Goal: Information Seeking & Learning: Learn about a topic

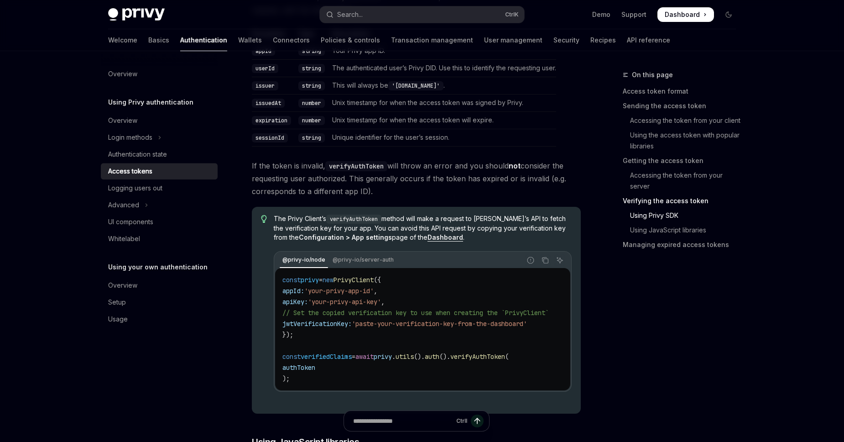
scroll to position [1768, 0]
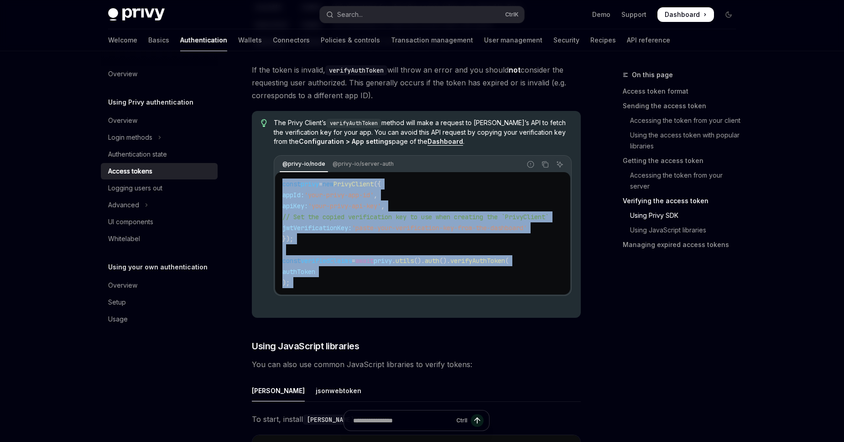
click at [407, 15] on button "Search... Ctrl K" at bounding box center [422, 14] width 204 height 16
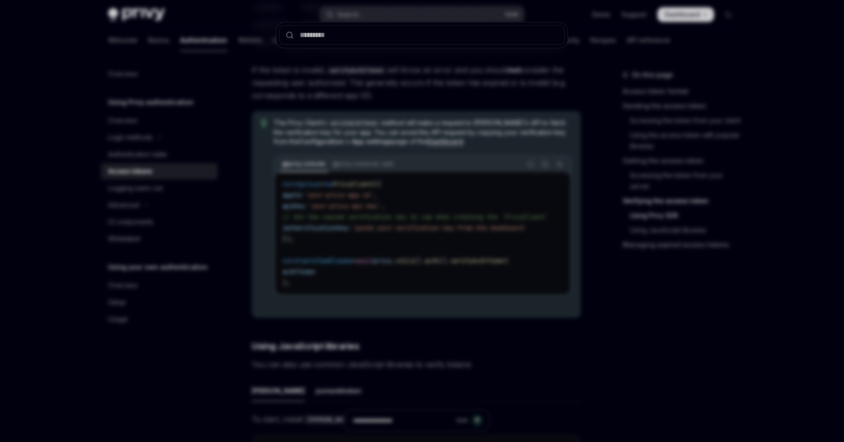
type input "********"
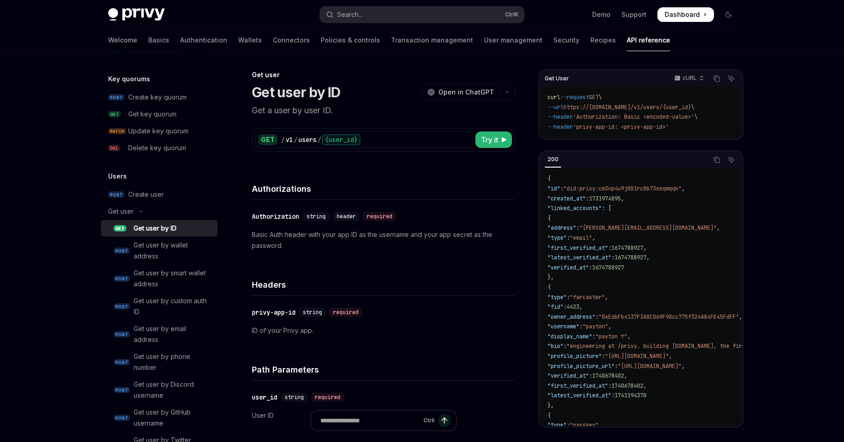
scroll to position [657, 0]
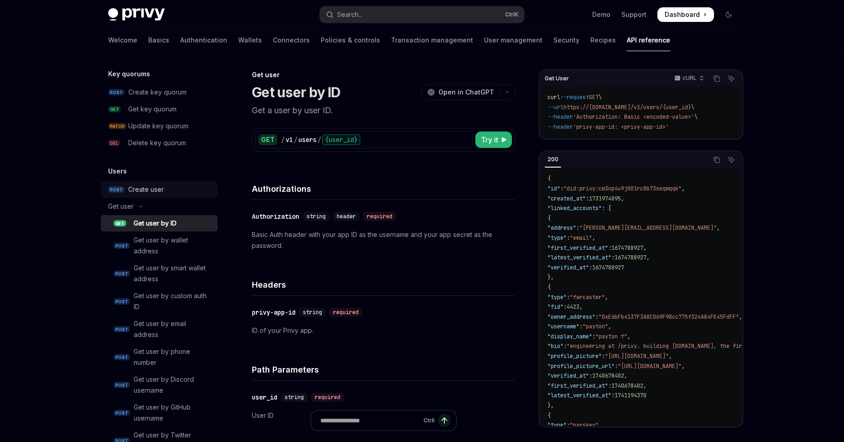
click at [155, 190] on div "Create user" at bounding box center [146, 189] width 36 height 11
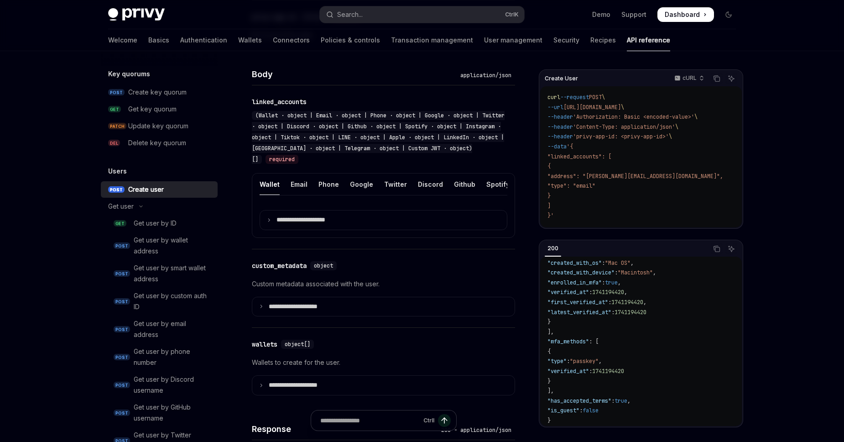
scroll to position [312, 0]
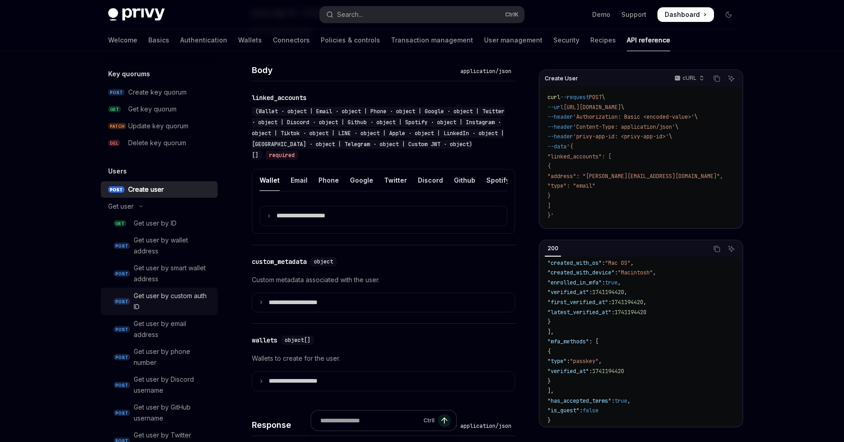
click at [185, 298] on div "Get user by custom auth ID" at bounding box center [173, 301] width 78 height 22
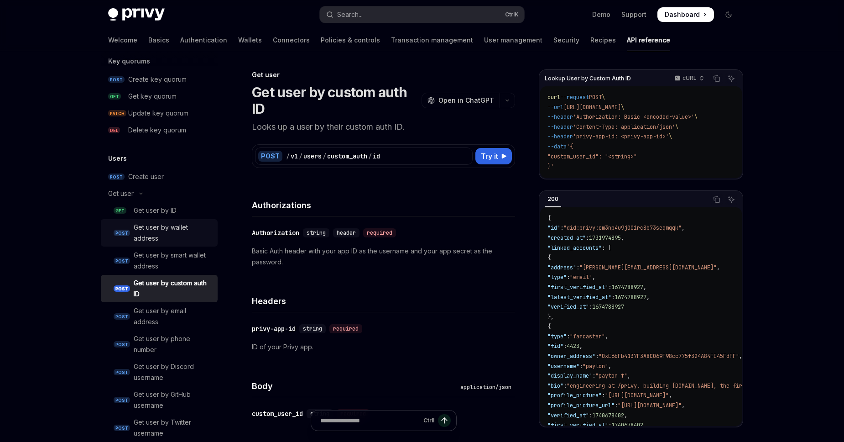
scroll to position [657, 0]
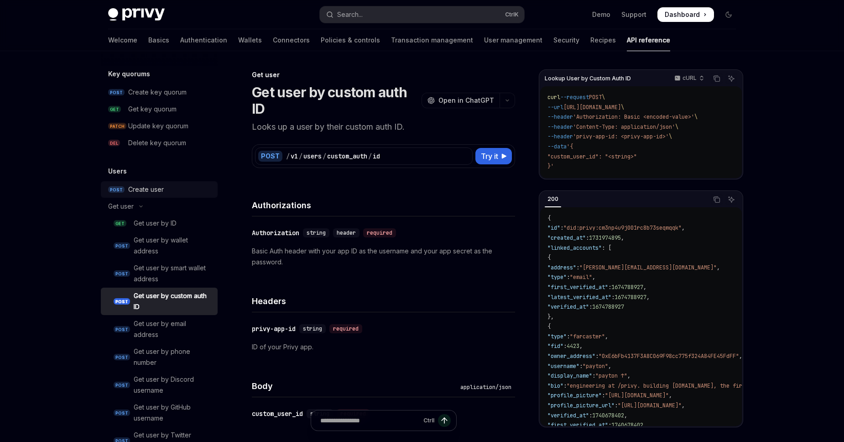
click at [162, 193] on div "Create user" at bounding box center [146, 189] width 36 height 11
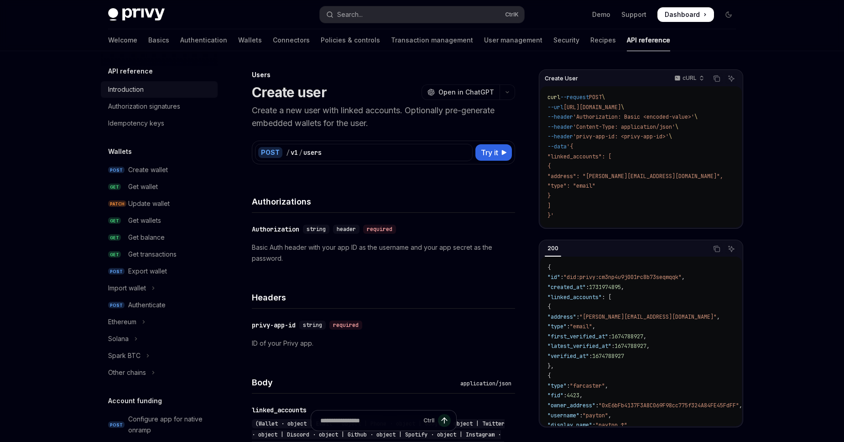
click at [168, 88] on div "Introduction" at bounding box center [160, 89] width 104 height 11
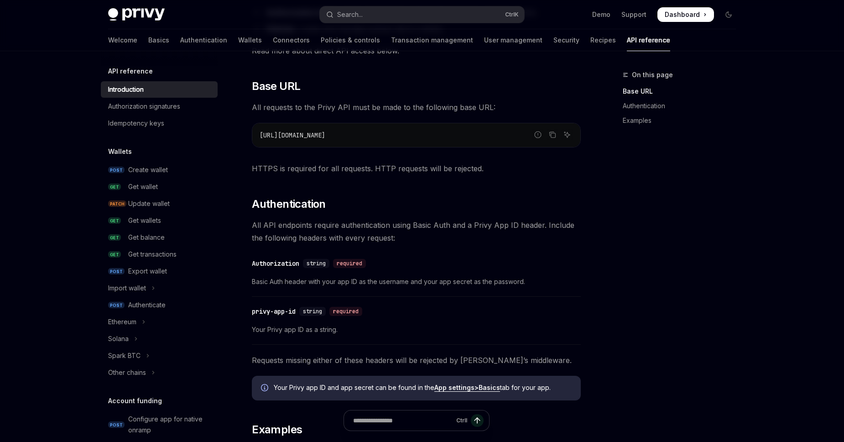
scroll to position [260, 0]
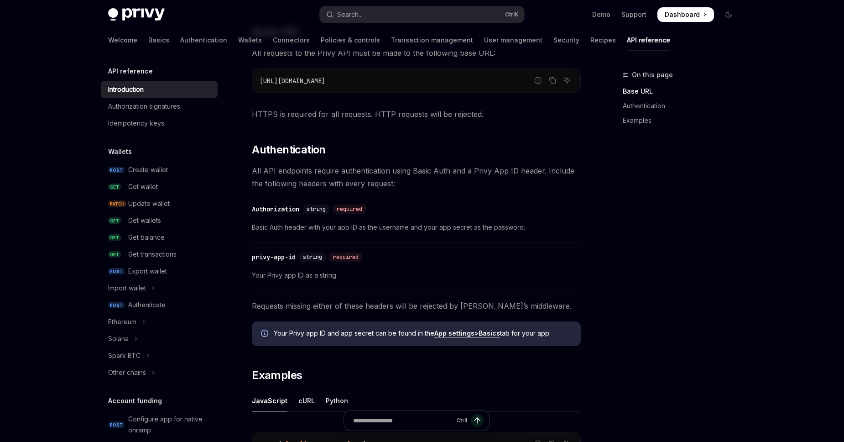
click at [657, 250] on div "On this page Base URL Authentication Examples" at bounding box center [674, 255] width 139 height 372
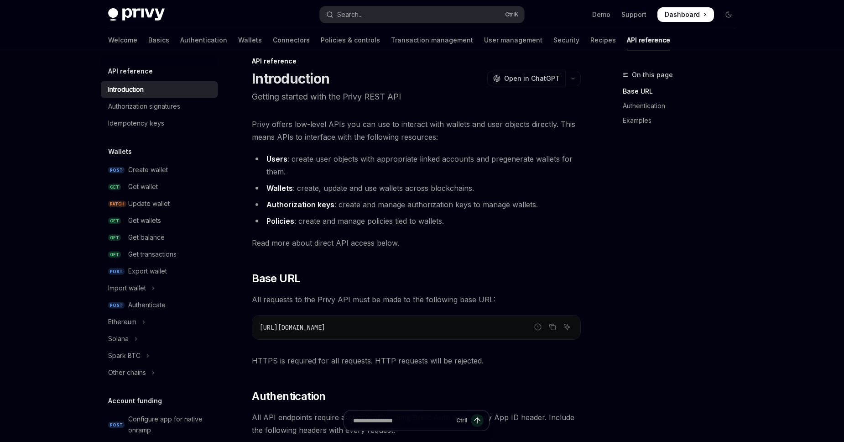
scroll to position [0, 0]
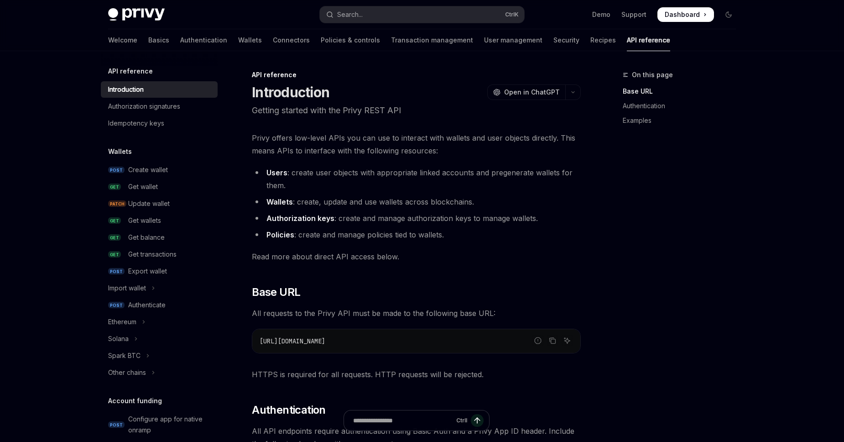
click at [107, 43] on div "Welcome Basics Authentication Wallets Connectors Policies & controls Transactio…" at bounding box center [422, 40] width 672 height 22
click at [148, 40] on link "Basics" at bounding box center [158, 40] width 21 height 22
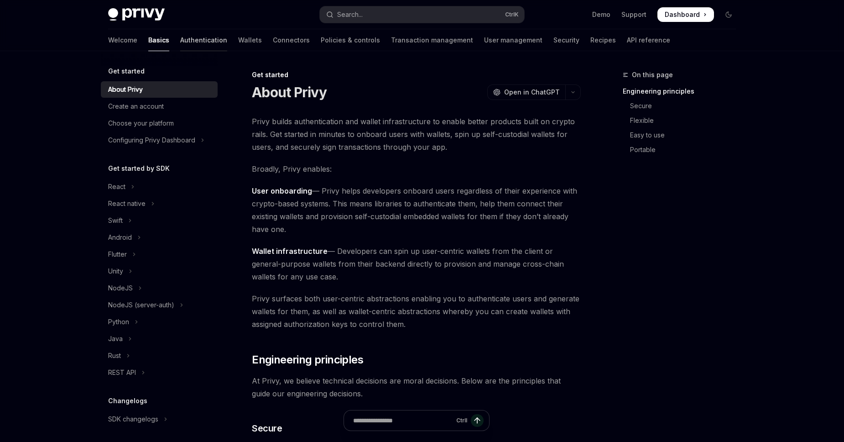
click at [180, 46] on link "Authentication" at bounding box center [203, 40] width 47 height 22
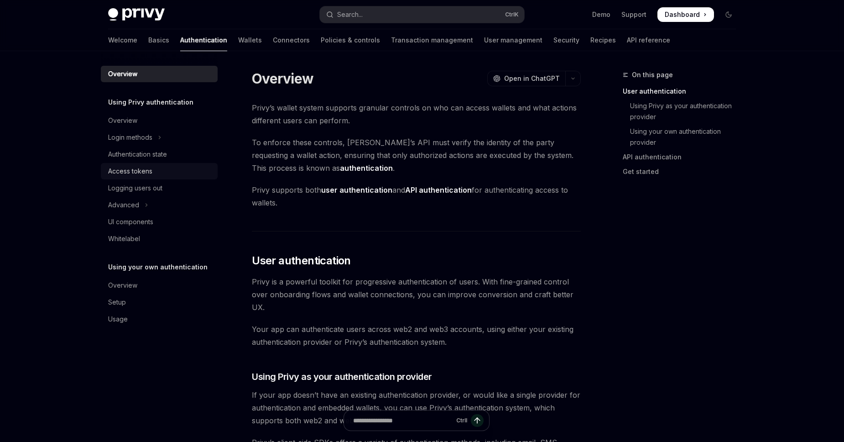
click at [150, 174] on div "Access tokens" at bounding box center [130, 171] width 44 height 11
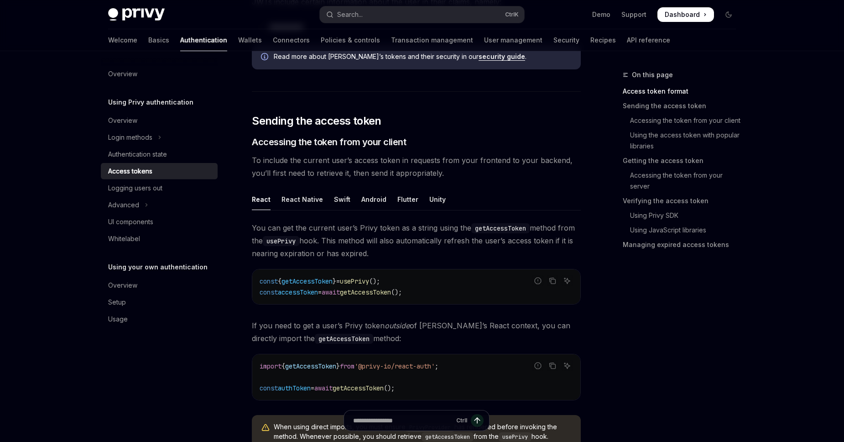
scroll to position [312, 0]
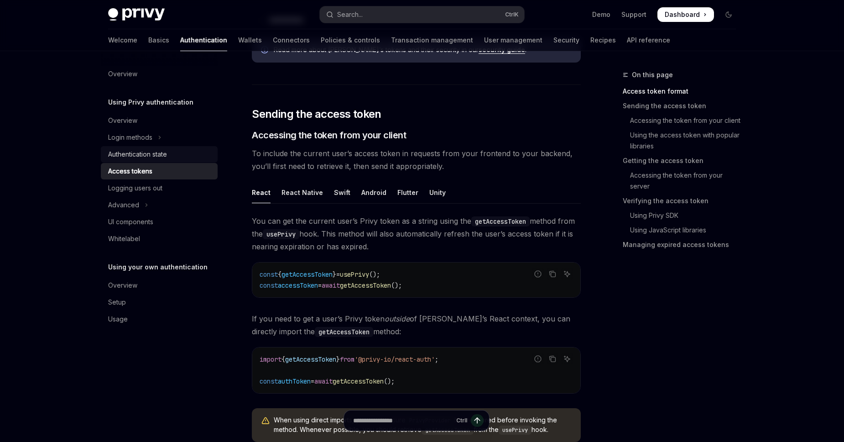
click at [154, 157] on div "Authentication state" at bounding box center [137, 154] width 59 height 11
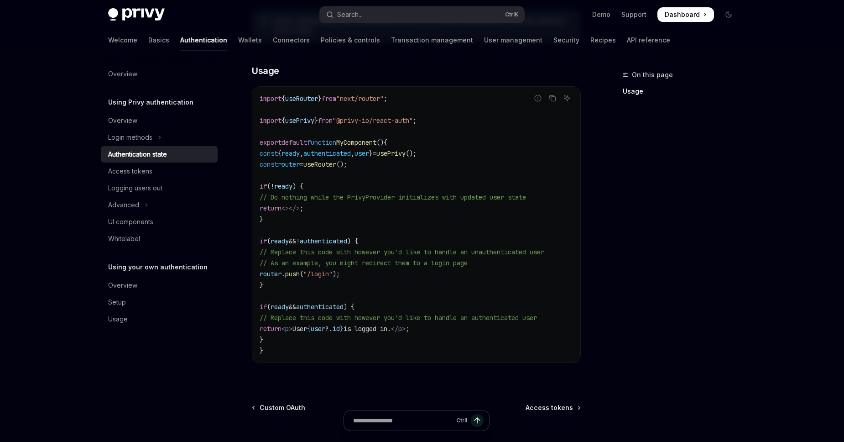
scroll to position [344, 0]
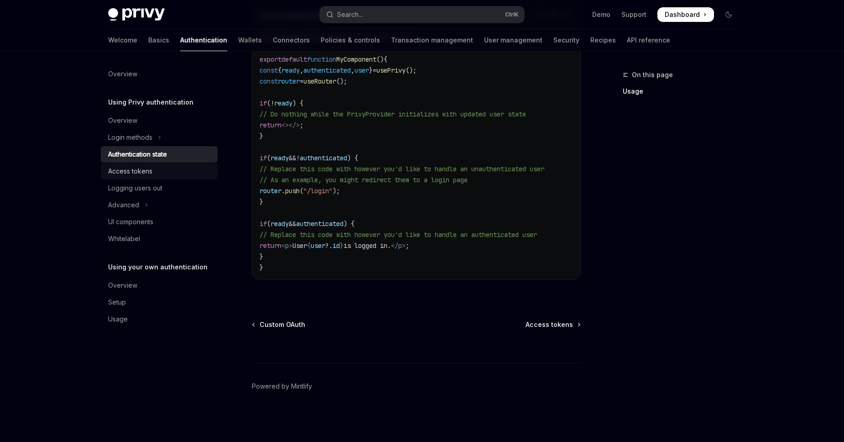
click at [165, 172] on div "Access tokens" at bounding box center [160, 171] width 104 height 11
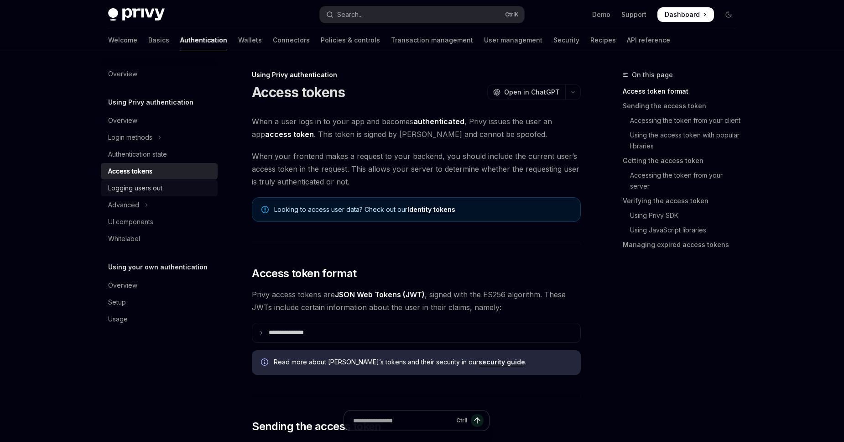
click at [167, 193] on link "Logging users out" at bounding box center [159, 188] width 117 height 16
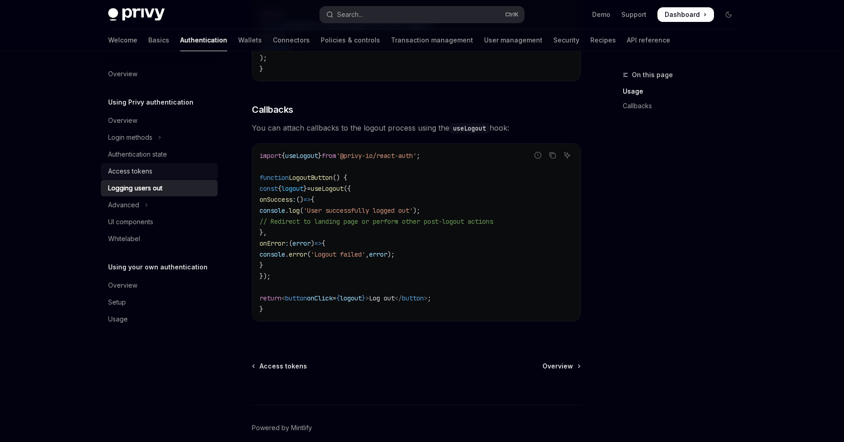
scroll to position [208, 0]
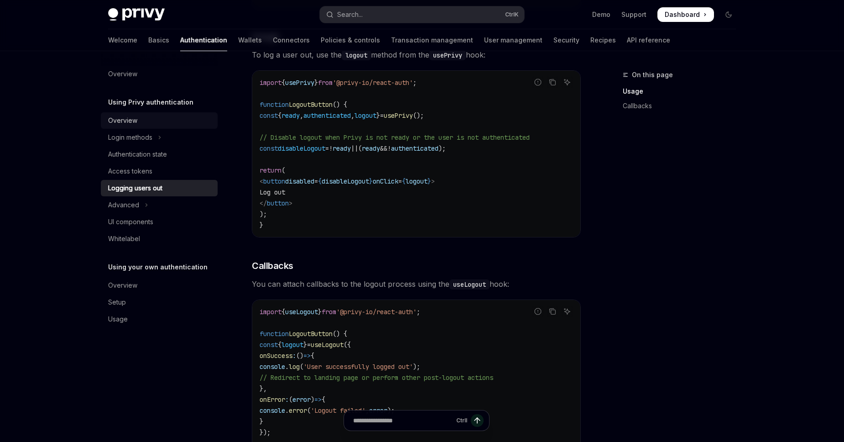
click at [152, 122] on div "Overview" at bounding box center [160, 120] width 104 height 11
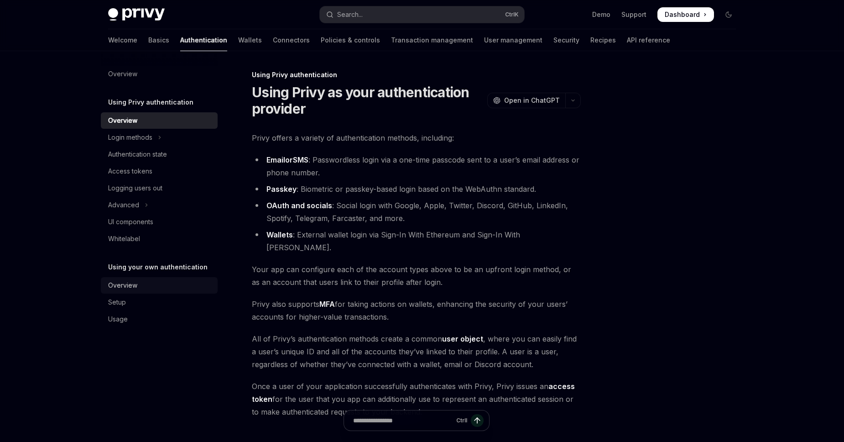
click at [177, 284] on div "Overview" at bounding box center [160, 285] width 104 height 11
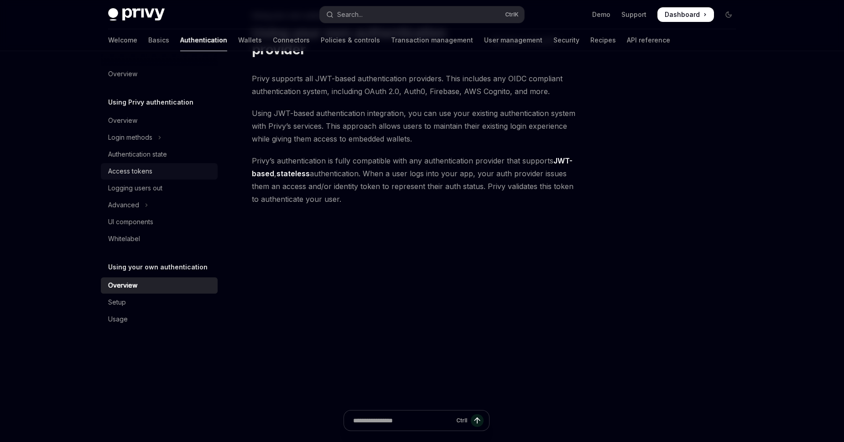
scroll to position [52, 0]
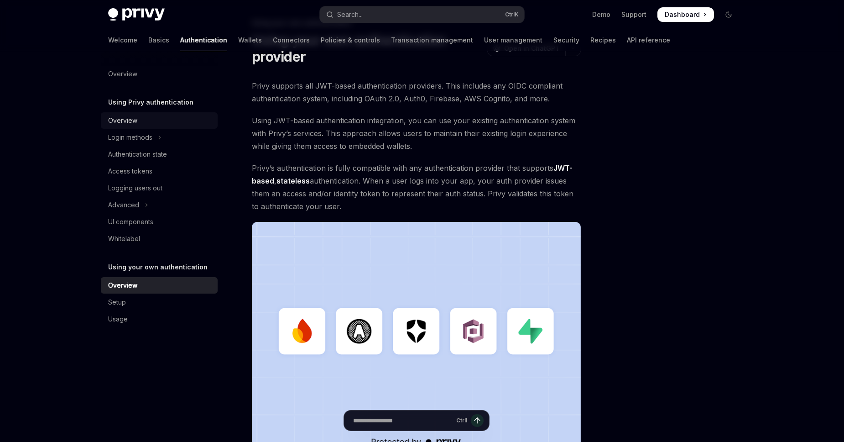
click at [157, 122] on div "Overview" at bounding box center [160, 120] width 104 height 11
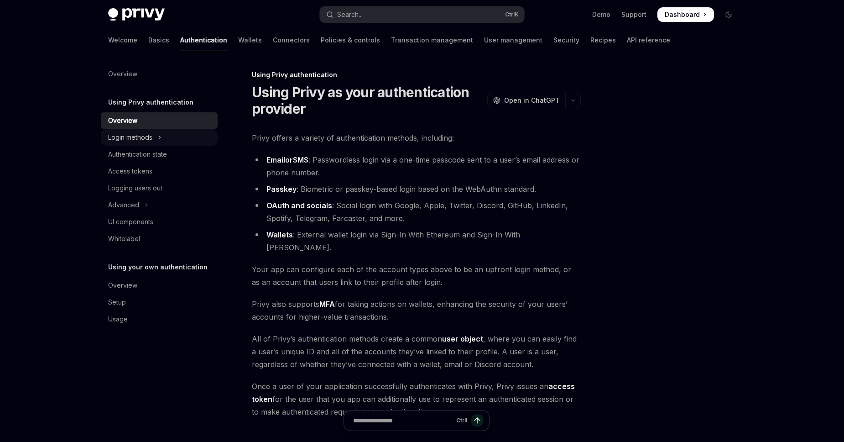
click at [164, 142] on button "Login methods" at bounding box center [159, 137] width 117 height 16
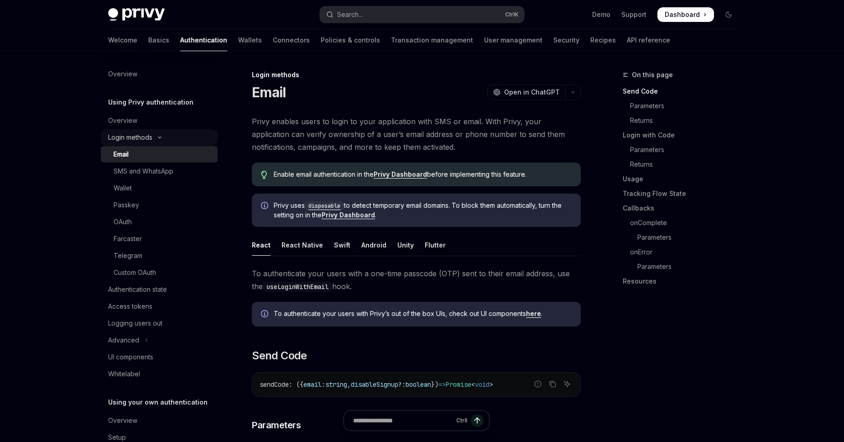
click at [151, 142] on div "Login methods" at bounding box center [130, 137] width 44 height 11
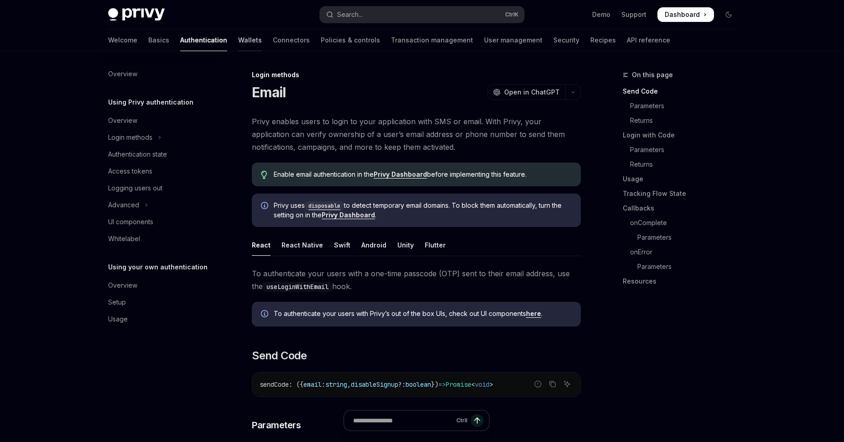
click at [238, 41] on link "Wallets" at bounding box center [250, 40] width 24 height 22
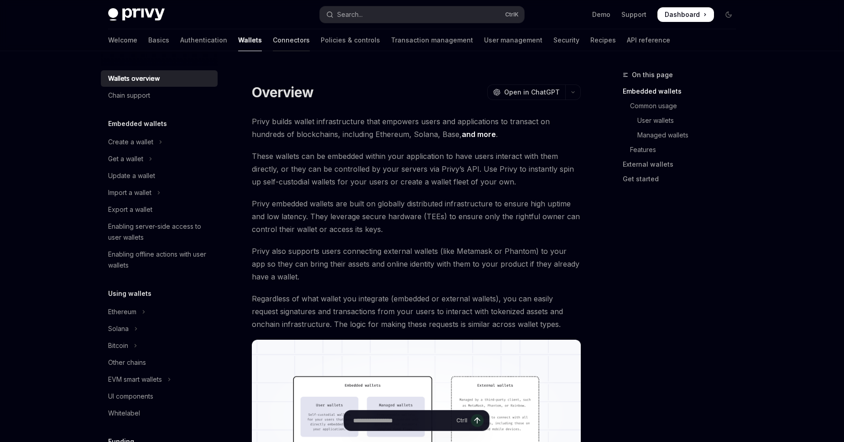
click at [273, 42] on link "Connectors" at bounding box center [291, 40] width 37 height 22
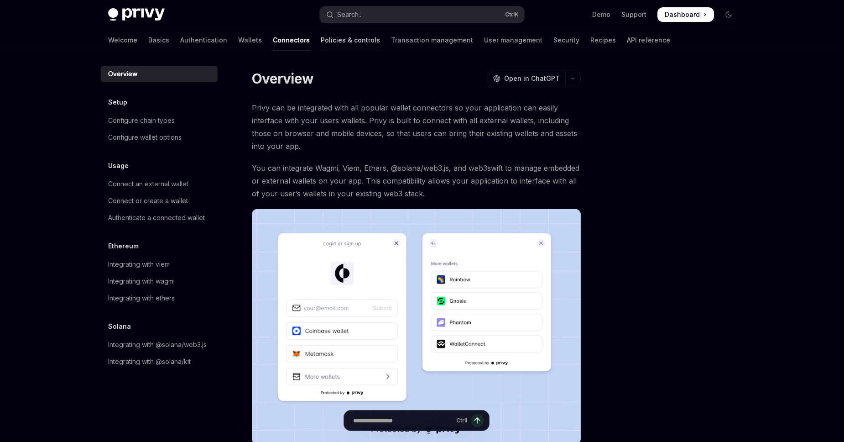
click at [321, 46] on link "Policies & controls" at bounding box center [350, 40] width 59 height 22
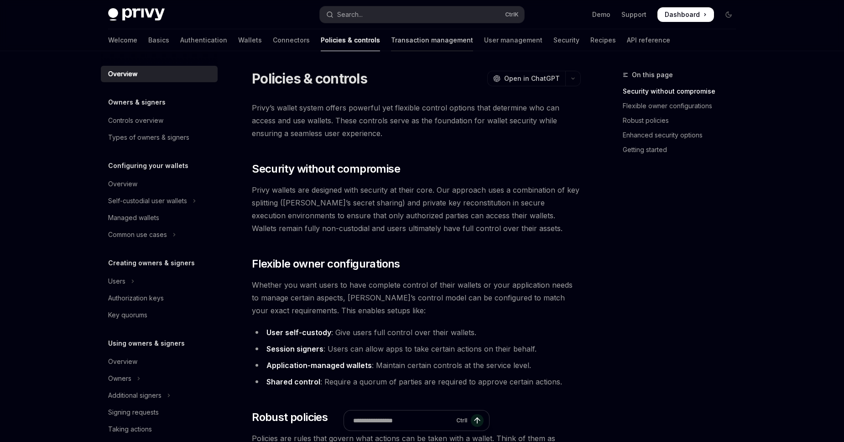
click at [391, 39] on link "Transaction management" at bounding box center [432, 40] width 82 height 22
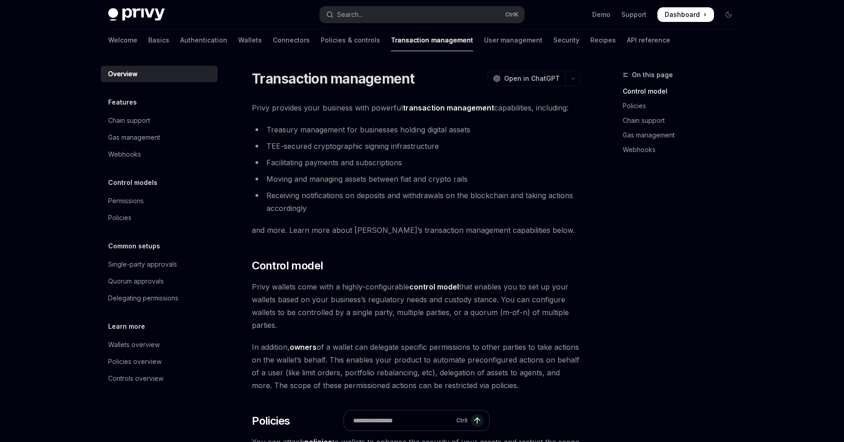
click at [489, 39] on div "Welcome Basics Authentication Wallets Connectors Policies & controls Transactio…" at bounding box center [389, 40] width 562 height 22
click at [484, 46] on link "User management" at bounding box center [513, 40] width 58 height 22
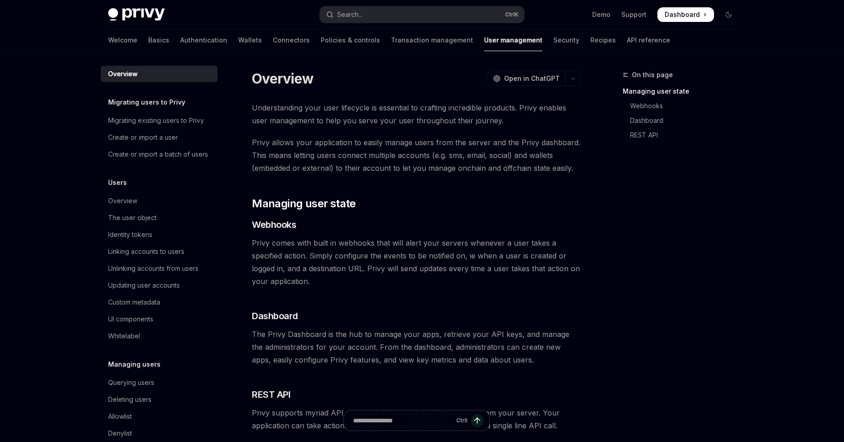
click at [527, 41] on div "Welcome Basics Authentication Wallets Connectors Policies & controls Transactio…" at bounding box center [389, 40] width 562 height 22
click at [527, 36] on div "Welcome Basics Authentication Wallets Connectors Policies & controls Transactio…" at bounding box center [389, 40] width 562 height 22
click at [553, 45] on link "Security" at bounding box center [566, 40] width 26 height 22
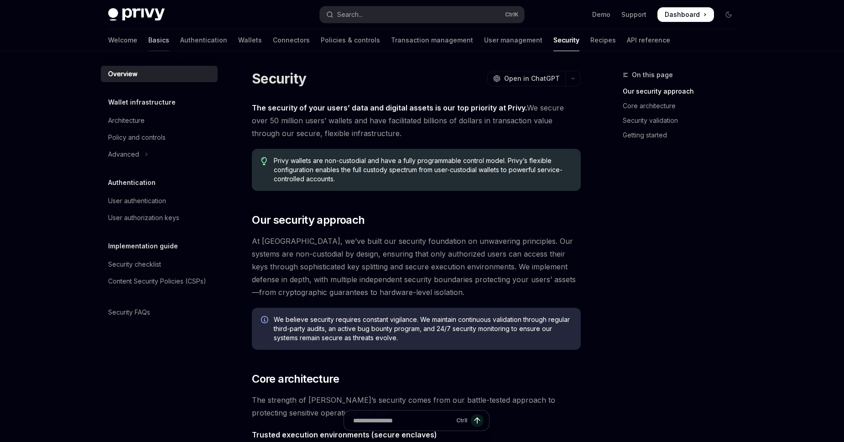
click at [148, 46] on link "Basics" at bounding box center [158, 40] width 21 height 22
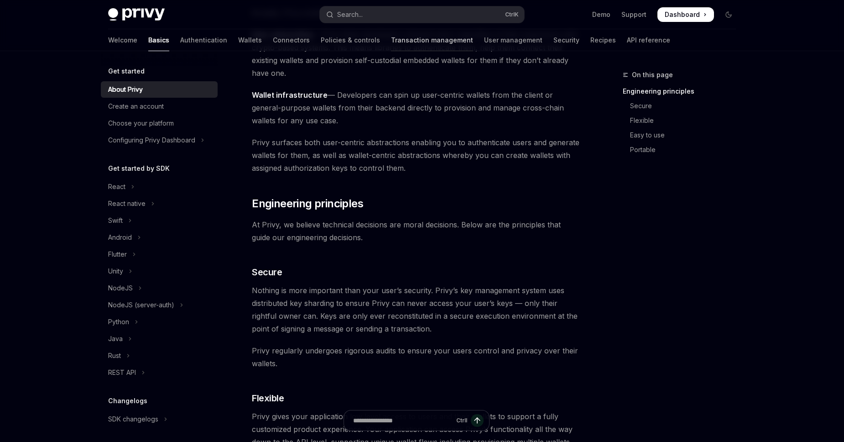
click at [391, 45] on link "Transaction management" at bounding box center [432, 40] width 82 height 22
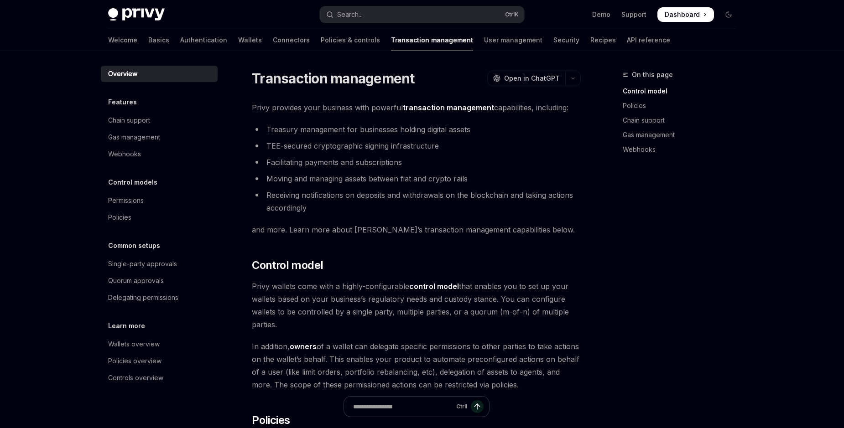
type textarea "*"
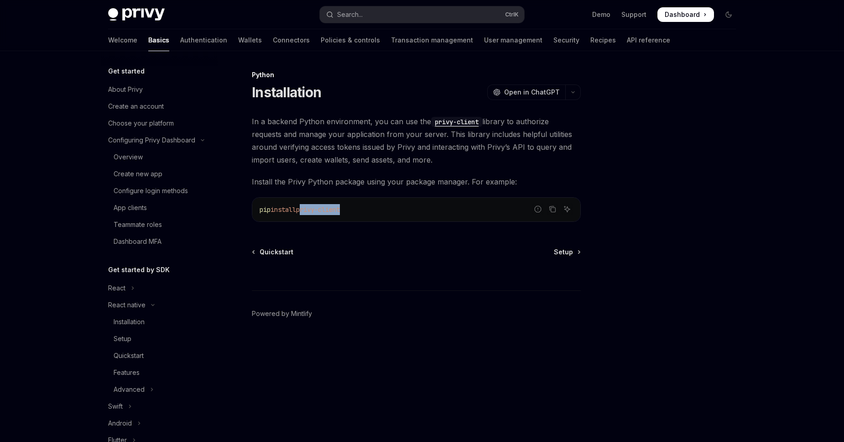
scroll to position [219, 0]
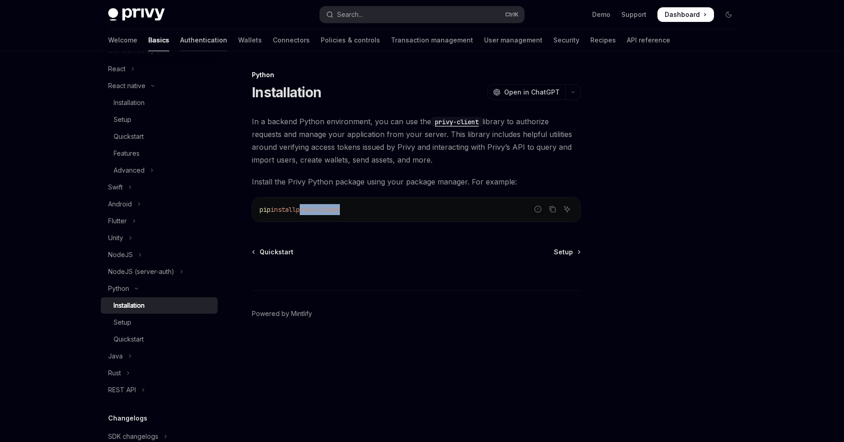
click at [180, 40] on link "Authentication" at bounding box center [203, 40] width 47 height 22
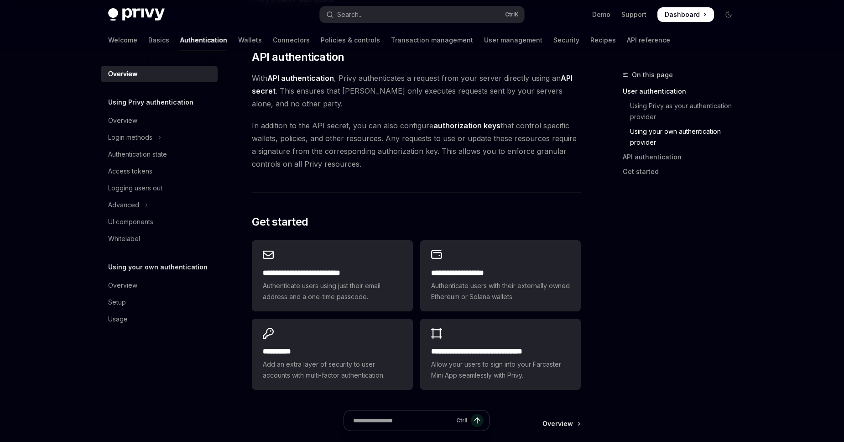
scroll to position [624, 0]
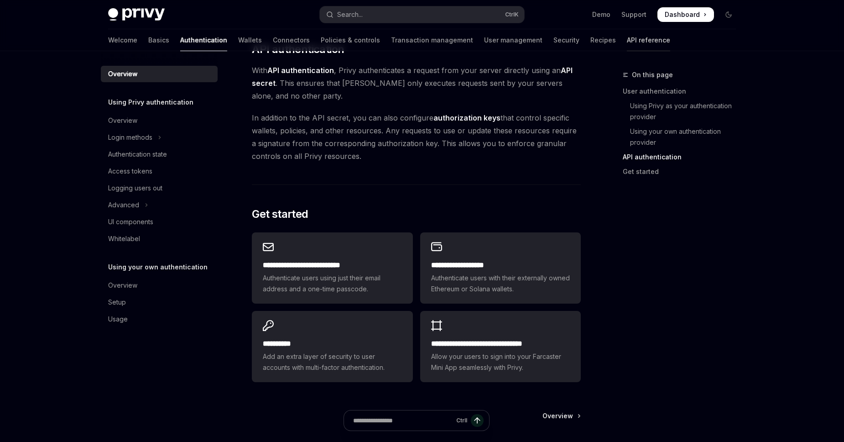
click at [627, 42] on link "API reference" at bounding box center [648, 40] width 43 height 22
type textarea "*"
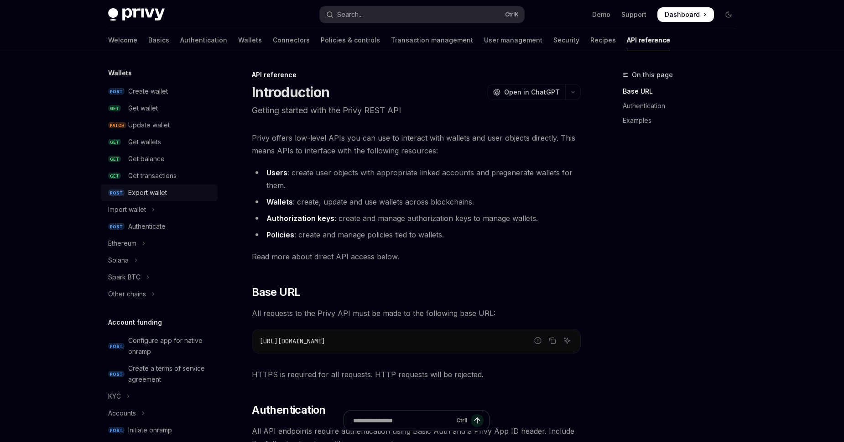
scroll to position [109, 0]
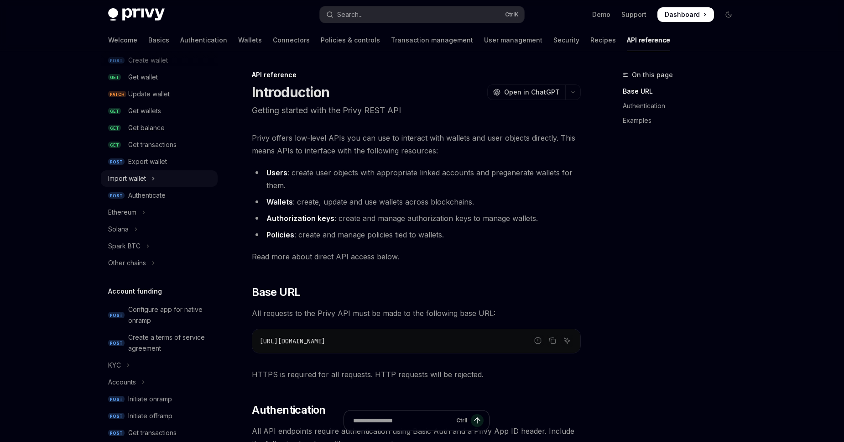
click at [174, 176] on button "Import wallet" at bounding box center [159, 178] width 117 height 16
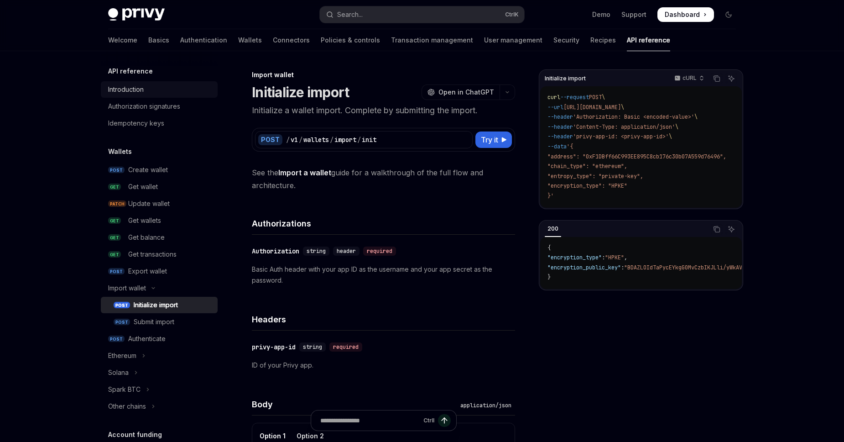
click at [159, 91] on div "Introduction" at bounding box center [160, 89] width 104 height 11
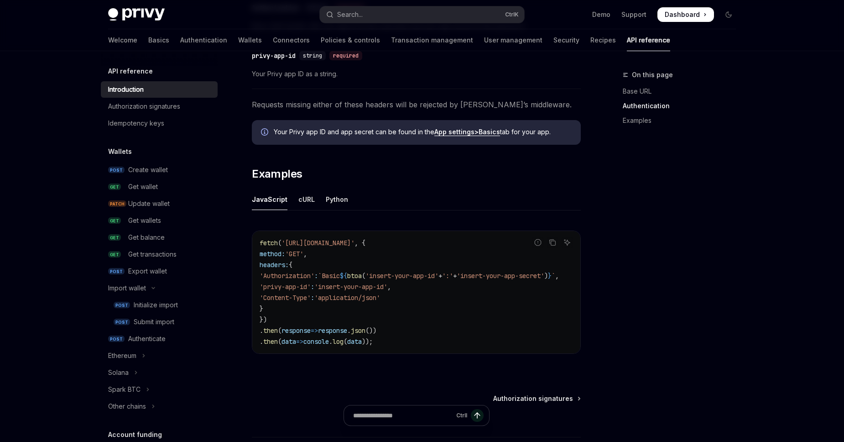
scroll to position [468, 0]
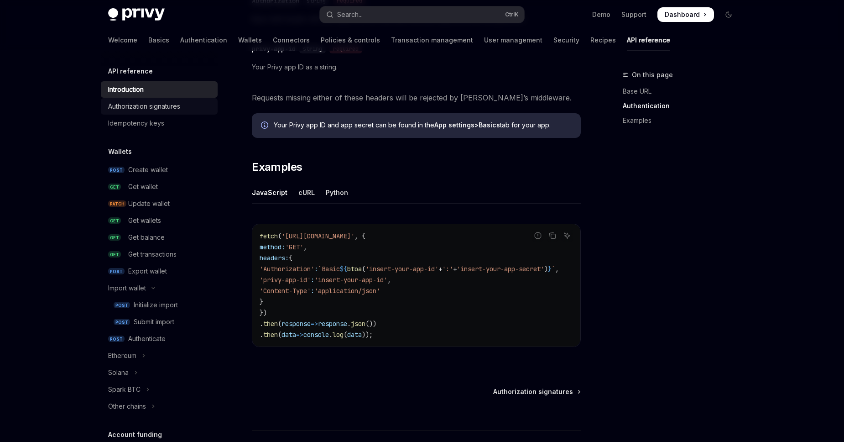
click at [155, 109] on div "Authorization signatures" at bounding box center [144, 106] width 72 height 11
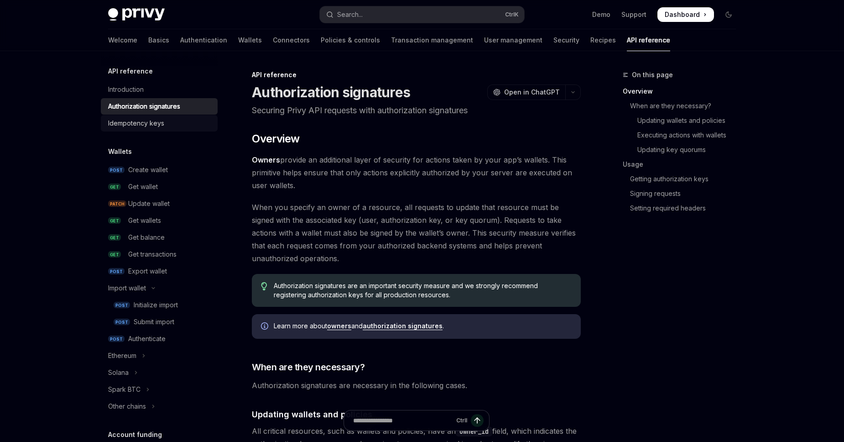
click at [150, 123] on div "Idempotency keys" at bounding box center [136, 123] width 56 height 11
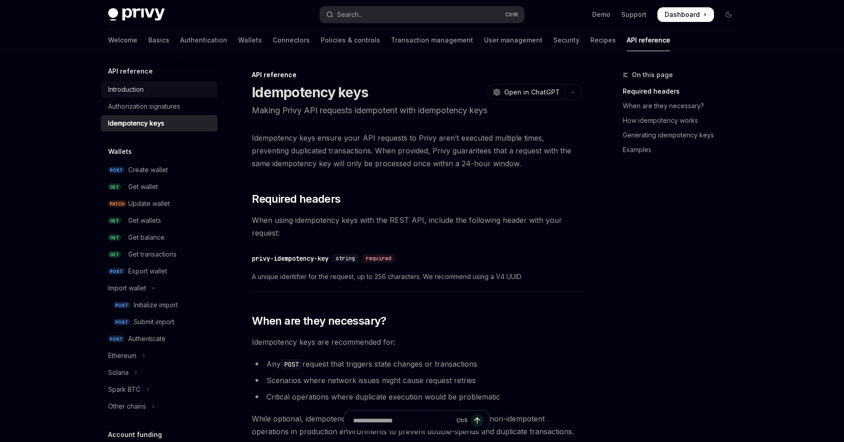
click at [154, 93] on div "Introduction" at bounding box center [160, 89] width 104 height 11
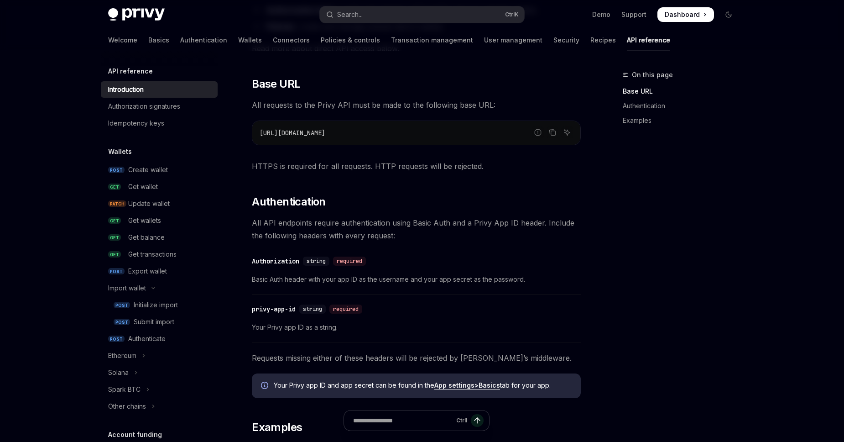
scroll to position [520, 0]
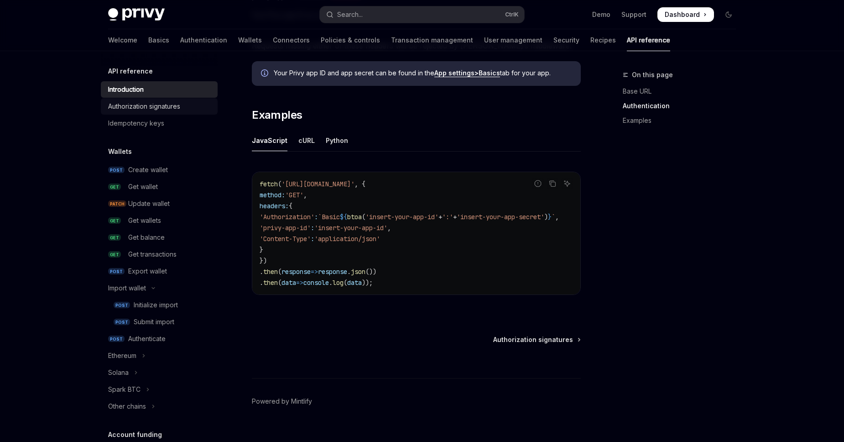
click at [151, 100] on link "Authorization signatures" at bounding box center [159, 106] width 117 height 16
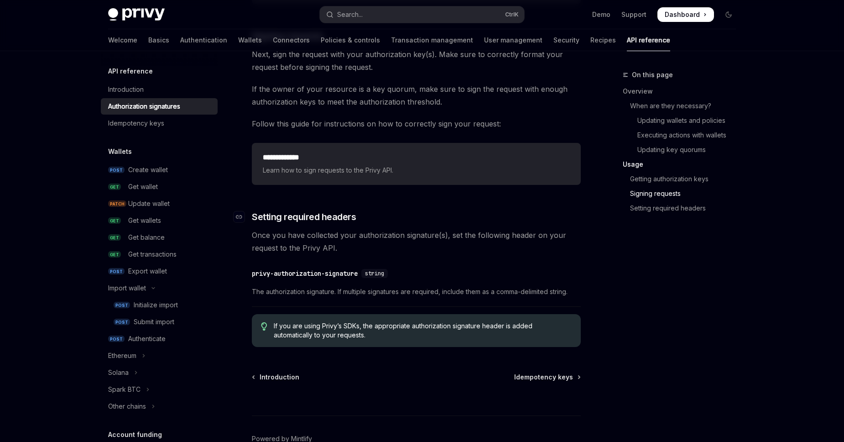
scroll to position [1456, 0]
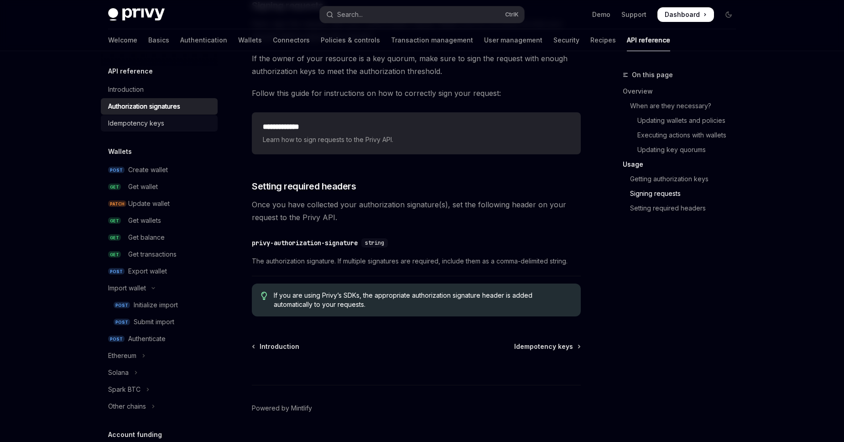
click at [169, 126] on div "Idempotency keys" at bounding box center [160, 123] width 104 height 11
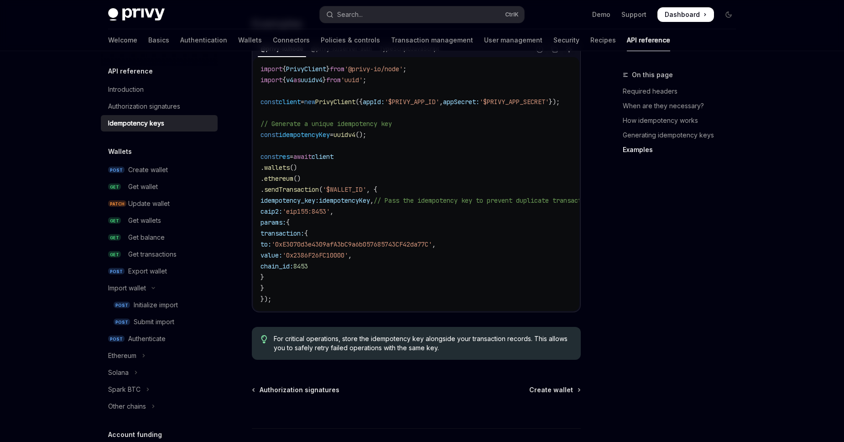
scroll to position [936, 0]
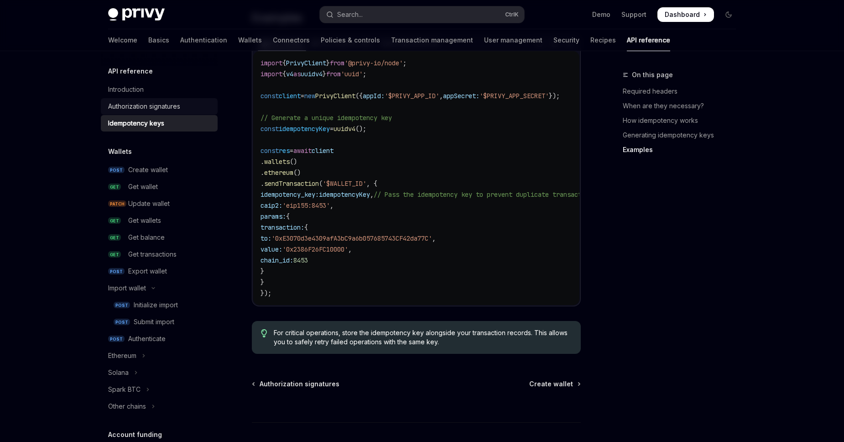
click at [159, 108] on div "Authorization signatures" at bounding box center [144, 106] width 72 height 11
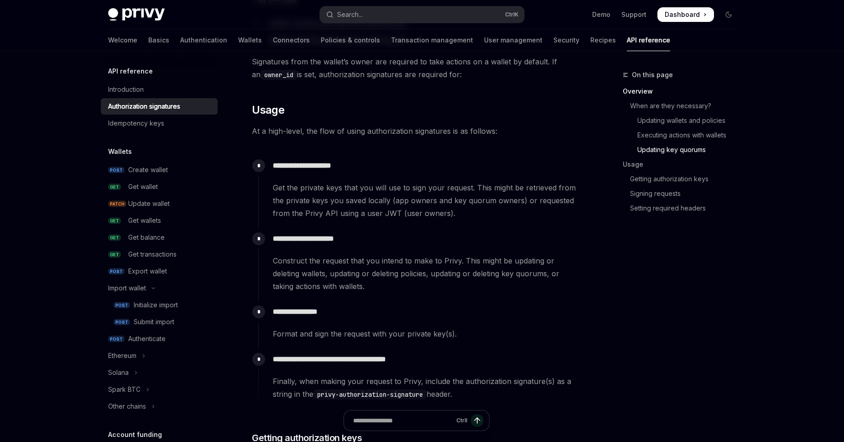
scroll to position [780, 0]
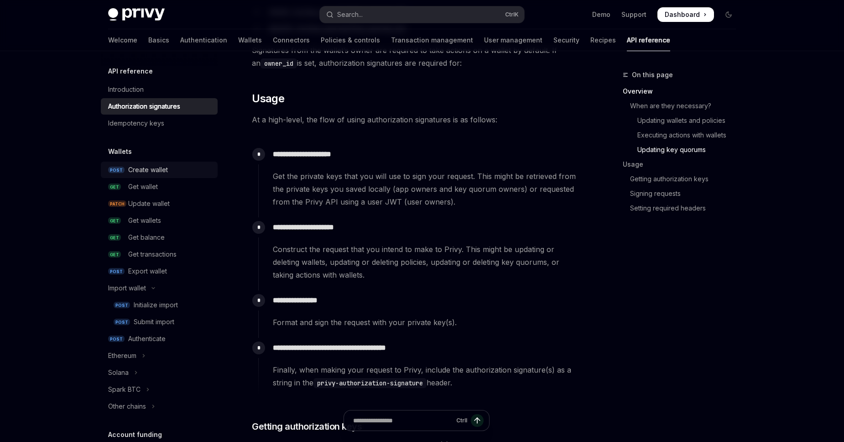
click at [158, 171] on div "Create wallet" at bounding box center [148, 169] width 40 height 11
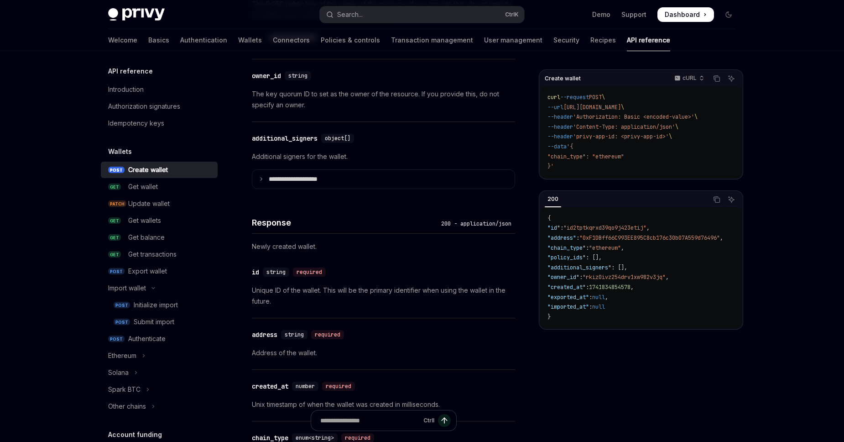
scroll to position [676, 0]
click at [167, 190] on div "Get wallet" at bounding box center [170, 186] width 84 height 11
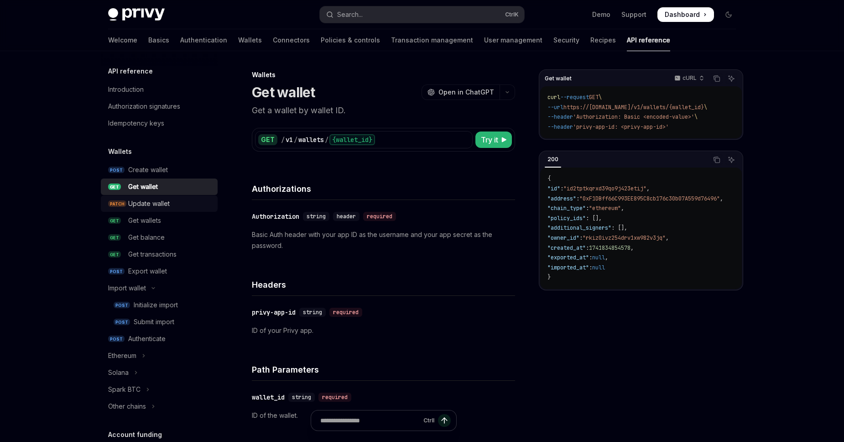
click at [191, 208] on div "Update wallet" at bounding box center [170, 203] width 84 height 11
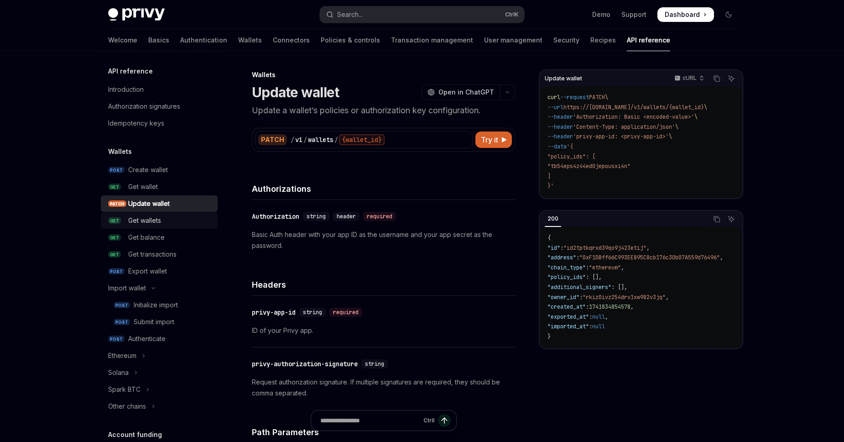
click at [187, 221] on div "Get wallets" at bounding box center [170, 220] width 84 height 11
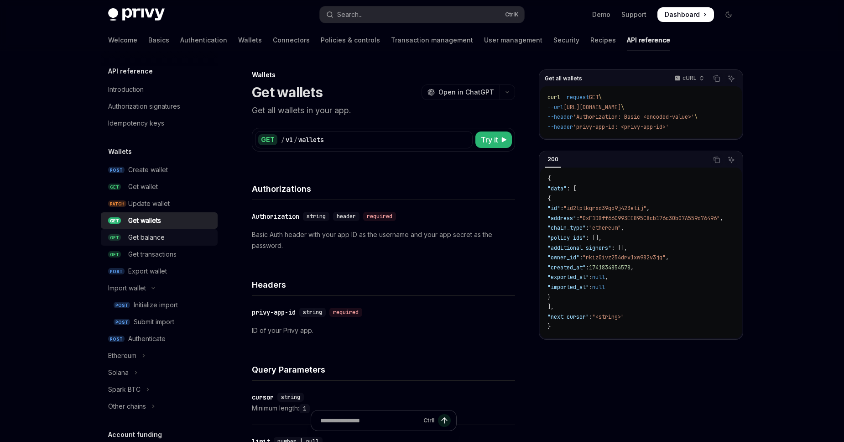
click at [180, 231] on link "GET Get balance" at bounding box center [159, 237] width 117 height 16
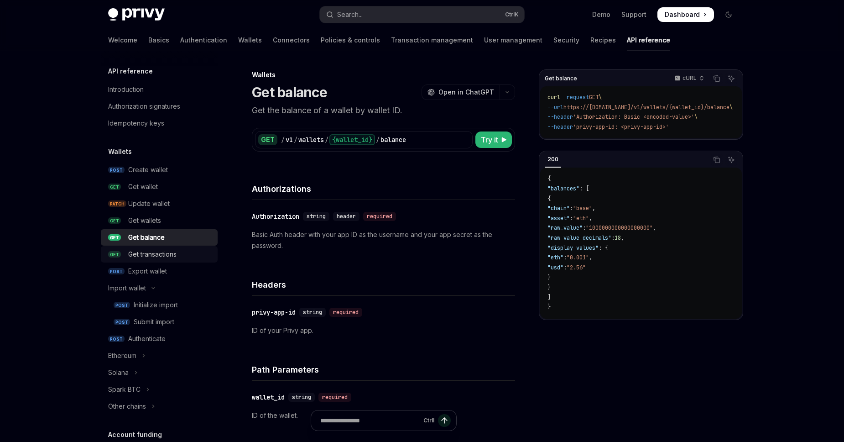
click at [179, 248] on link "GET Get transactions" at bounding box center [159, 254] width 117 height 16
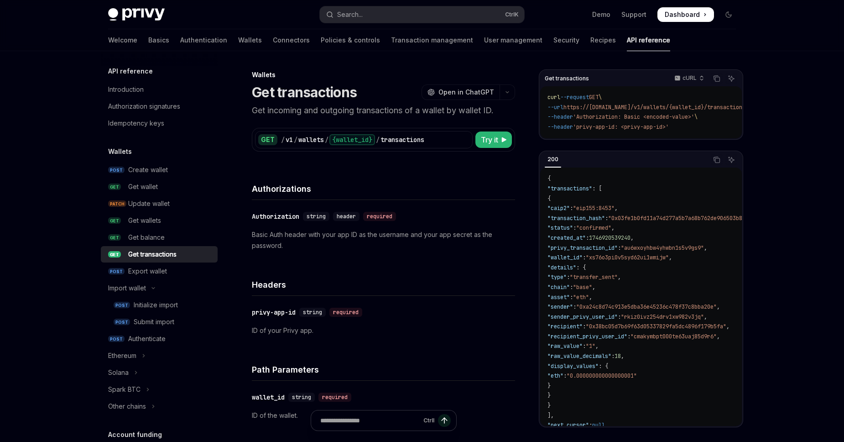
click at [176, 262] on ul "POST Create wallet GET Get wallet PATCH Update wallet GET Get wallets GET Get b…" at bounding box center [159, 288] width 117 height 253
click at [178, 268] on div "Export wallet" at bounding box center [170, 271] width 84 height 11
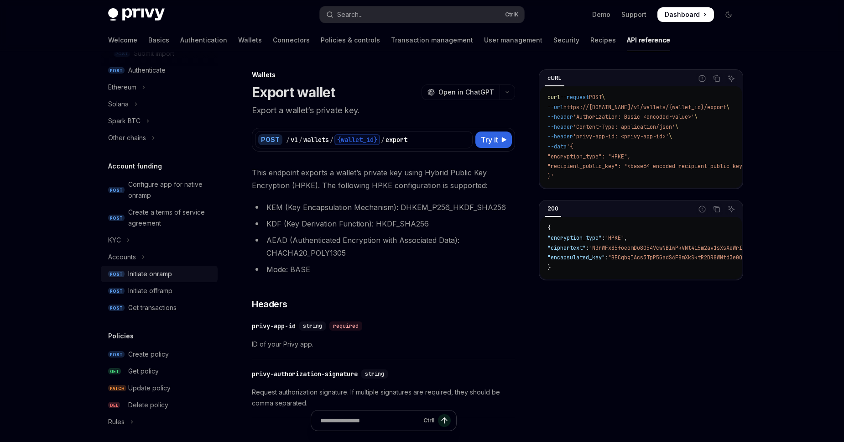
scroll to position [274, 0]
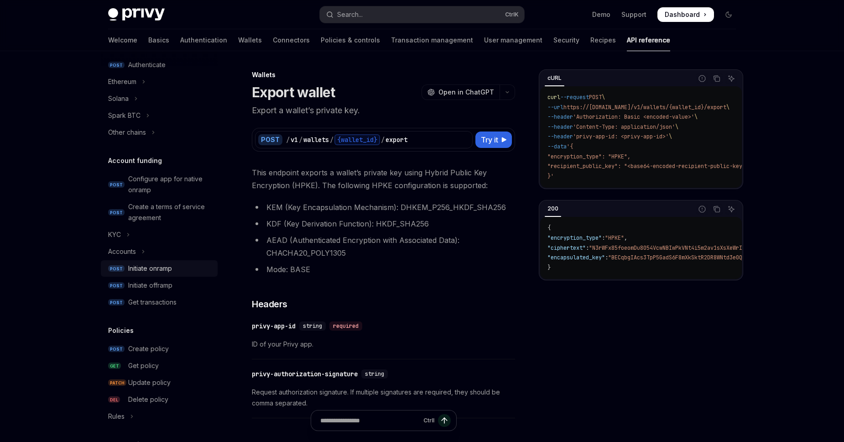
click at [178, 275] on link "POST Initiate onramp" at bounding box center [159, 268] width 117 height 16
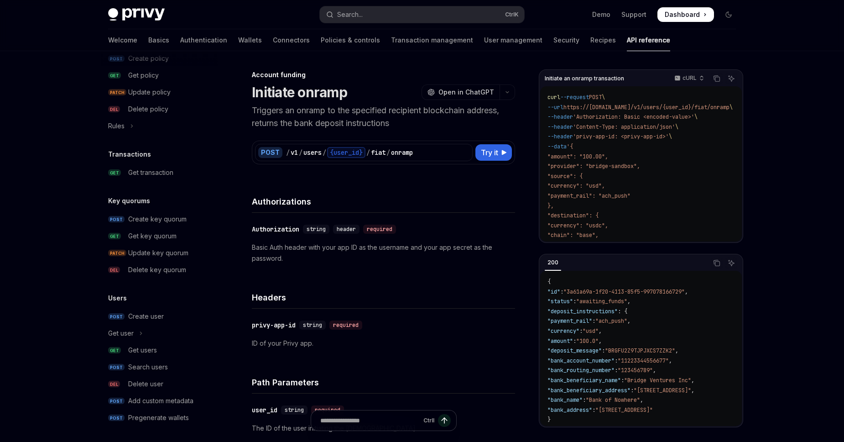
scroll to position [566, 0]
click at [172, 311] on div "Create user" at bounding box center [170, 313] width 84 height 11
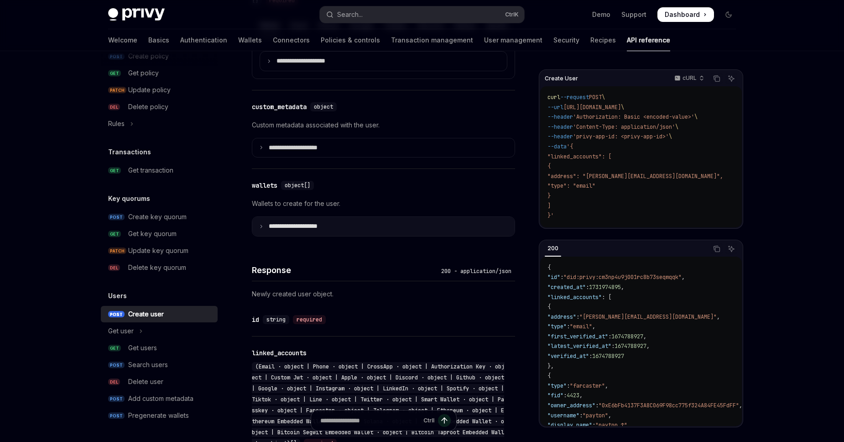
scroll to position [468, 0]
click at [353, 229] on summary "**********" at bounding box center [383, 224] width 262 height 19
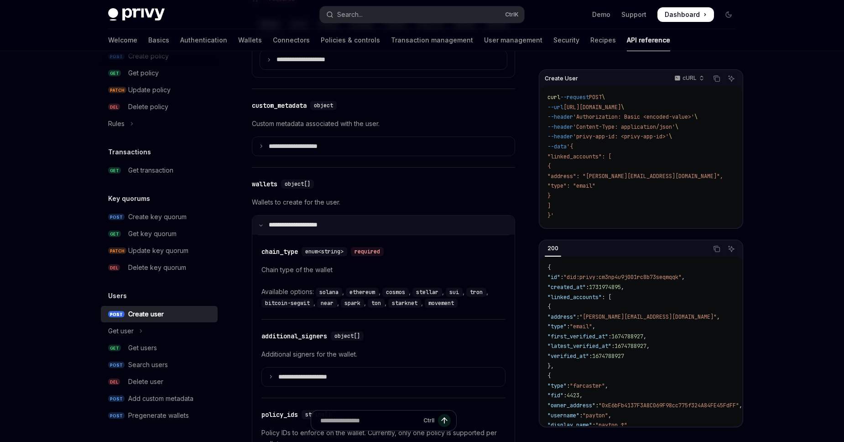
click at [353, 229] on summary "**********" at bounding box center [383, 224] width 262 height 19
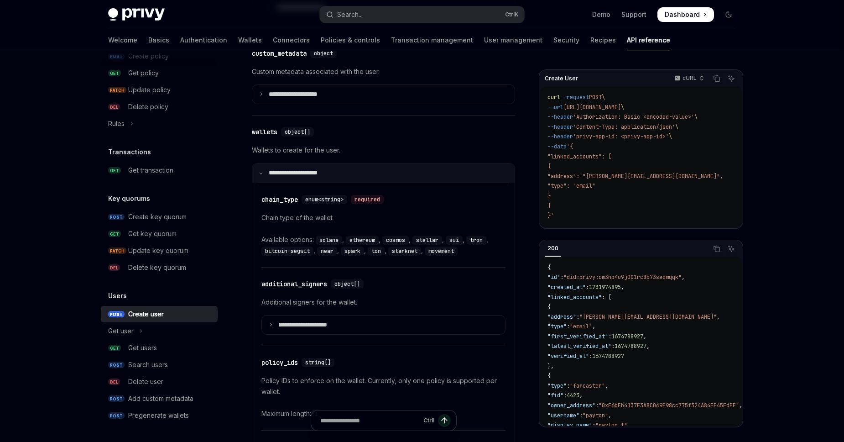
click at [329, 169] on p "**********" at bounding box center [299, 173] width 61 height 8
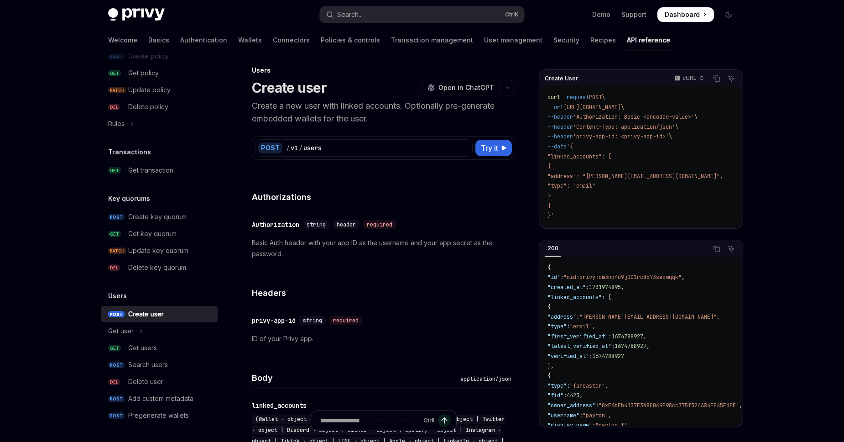
scroll to position [0, 0]
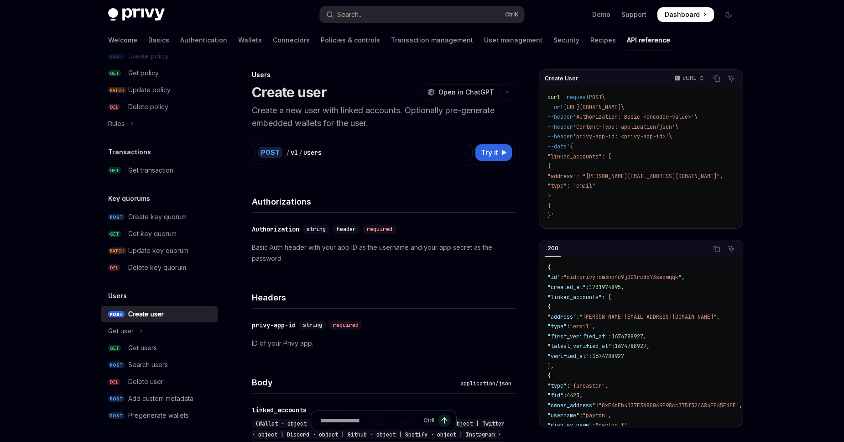
click at [359, 188] on div "Authorizations" at bounding box center [383, 196] width 263 height 34
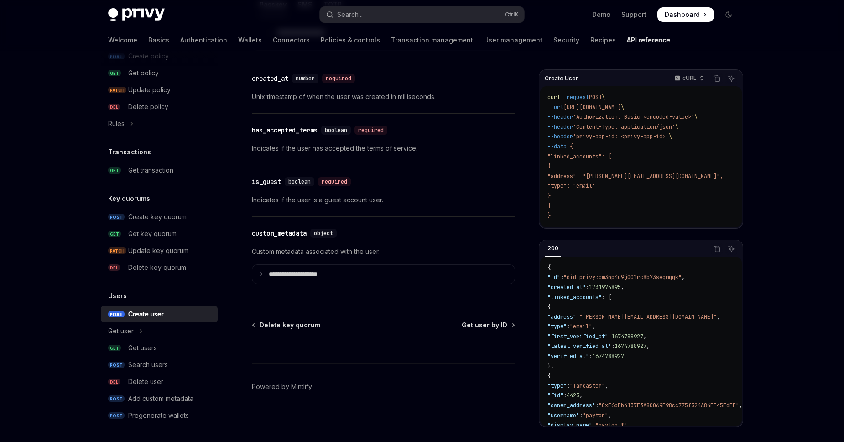
scroll to position [1041, 0]
click at [476, 323] on span "Get user by ID" at bounding box center [485, 324] width 46 height 9
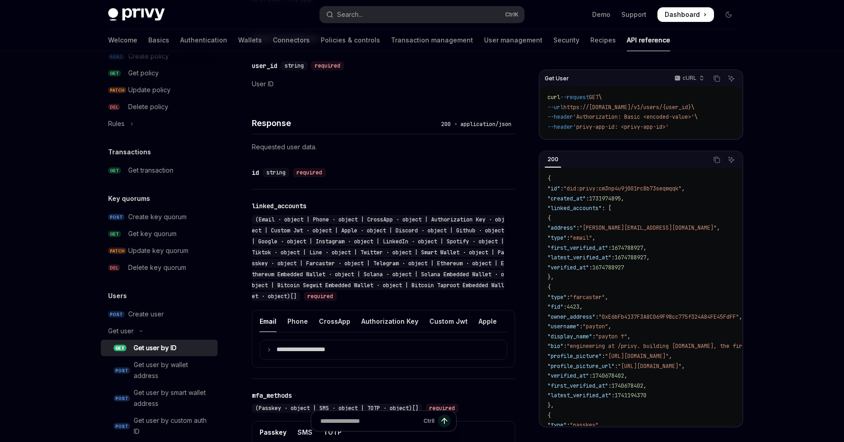
scroll to position [364, 0]
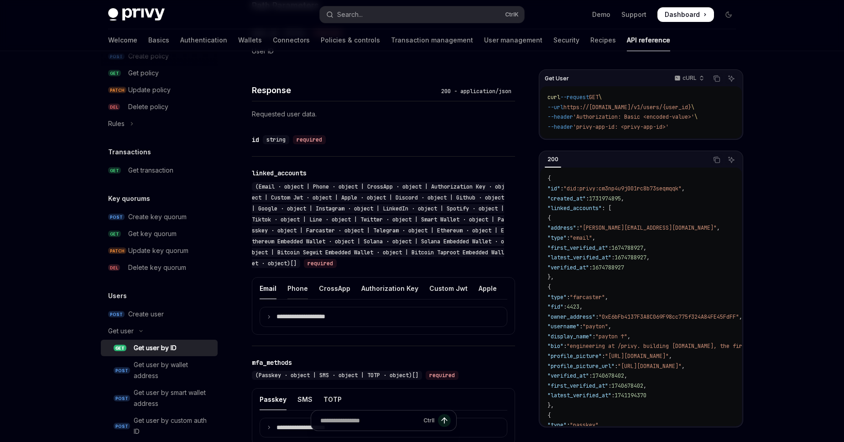
click at [304, 289] on div "Phone" at bounding box center [297, 287] width 21 height 21
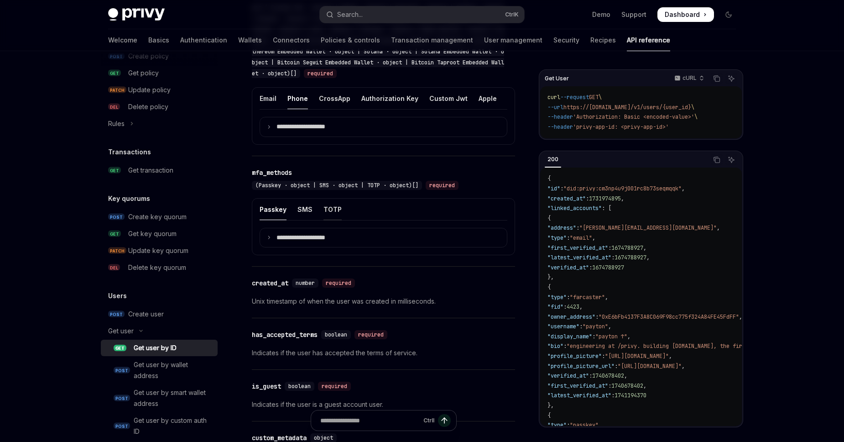
scroll to position [477, 0]
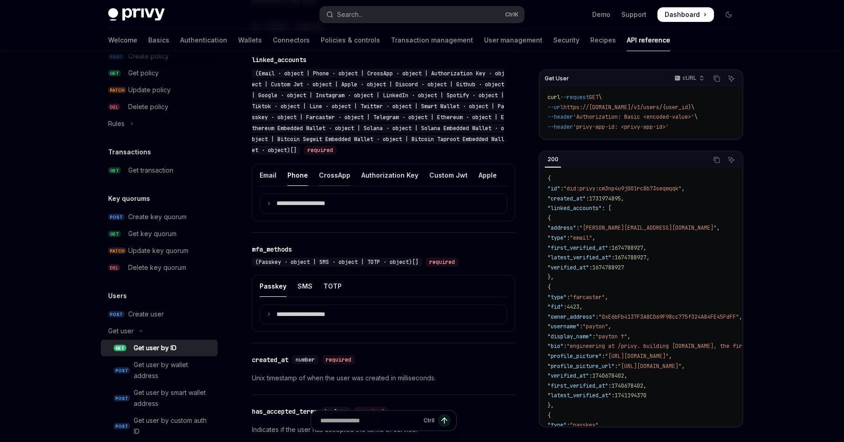
click at [332, 178] on div "CrossApp" at bounding box center [334, 174] width 31 height 21
click at [368, 176] on div "Authorization Key" at bounding box center [389, 174] width 57 height 21
type textarea "*"
click at [331, 203] on p "**********" at bounding box center [307, 203] width 63 height 8
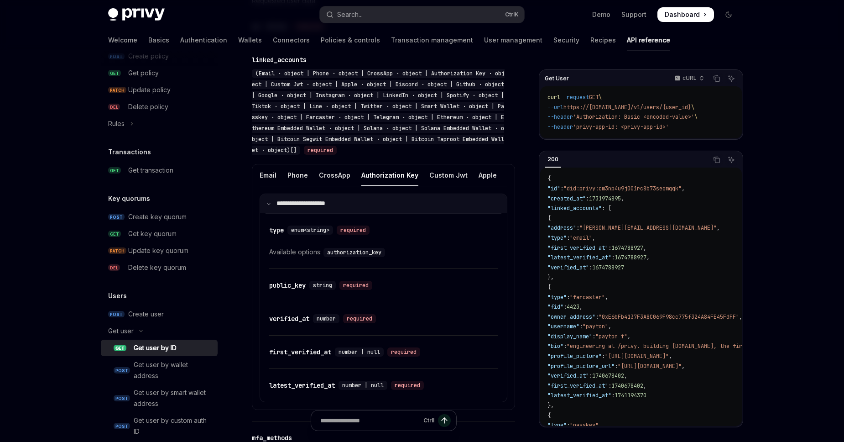
click at [358, 206] on summary "**********" at bounding box center [383, 203] width 247 height 19
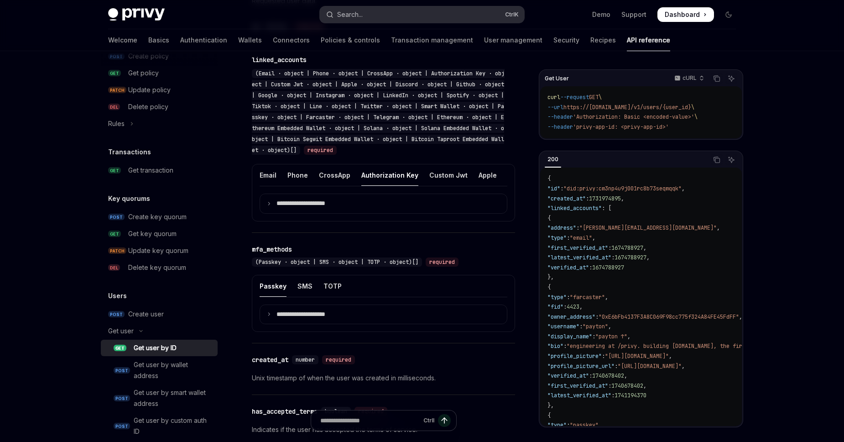
click at [441, 17] on button "Search... Ctrl K" at bounding box center [422, 14] width 204 height 16
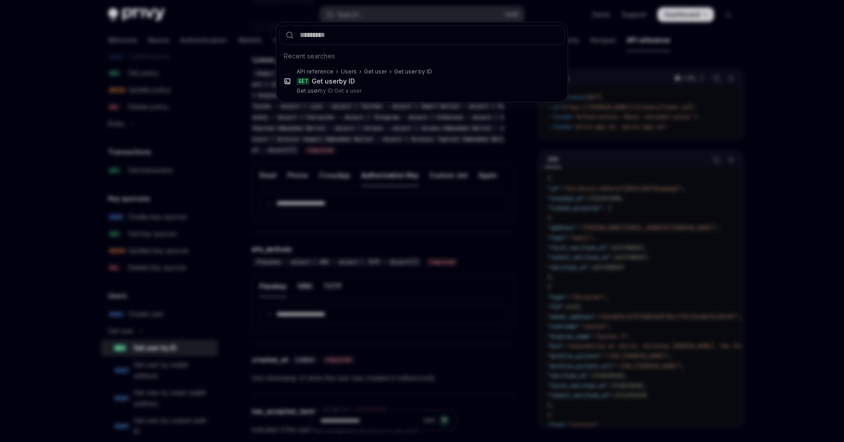
type input "**********"
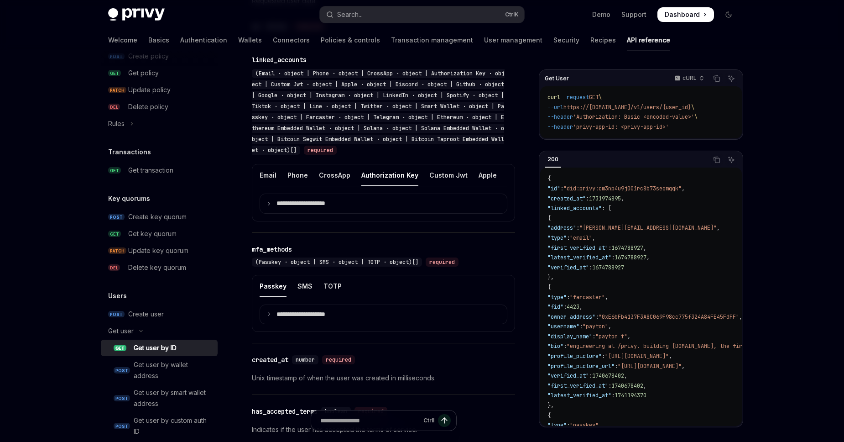
type textarea "*"
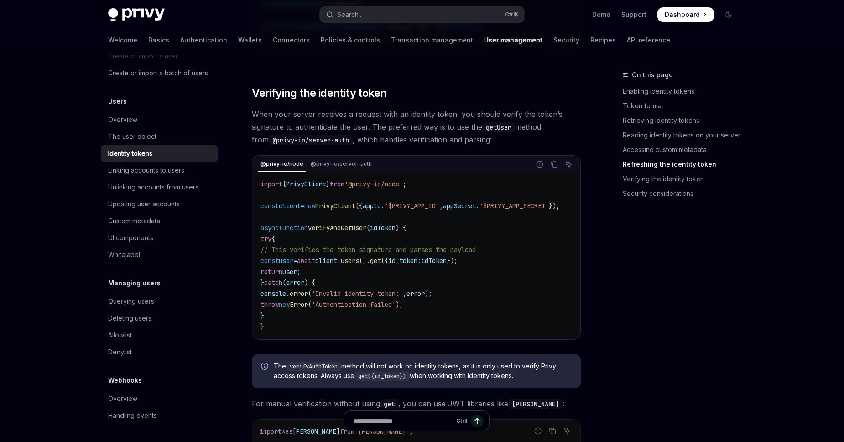
scroll to position [2395, 0]
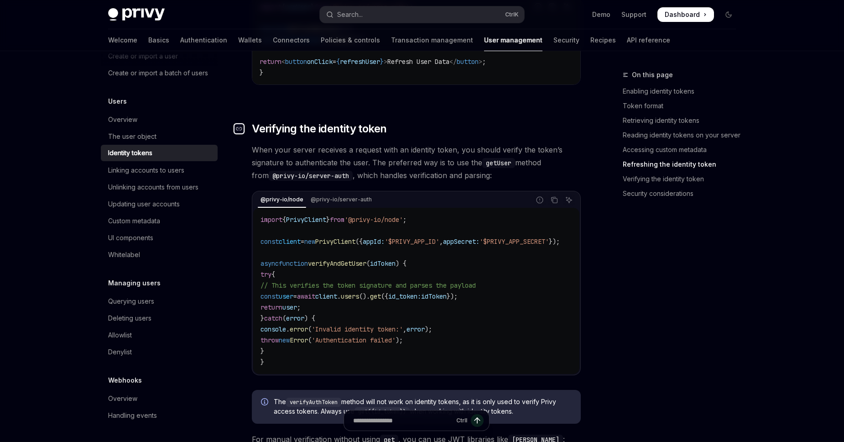
click at [240, 130] on icon "Navigate to header" at bounding box center [239, 128] width 6 height 5
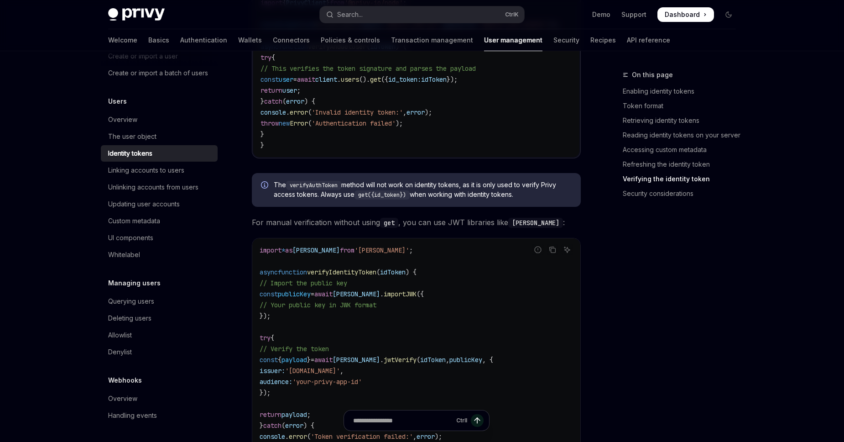
scroll to position [2447, 0]
